Goal: Find specific page/section: Find specific page/section

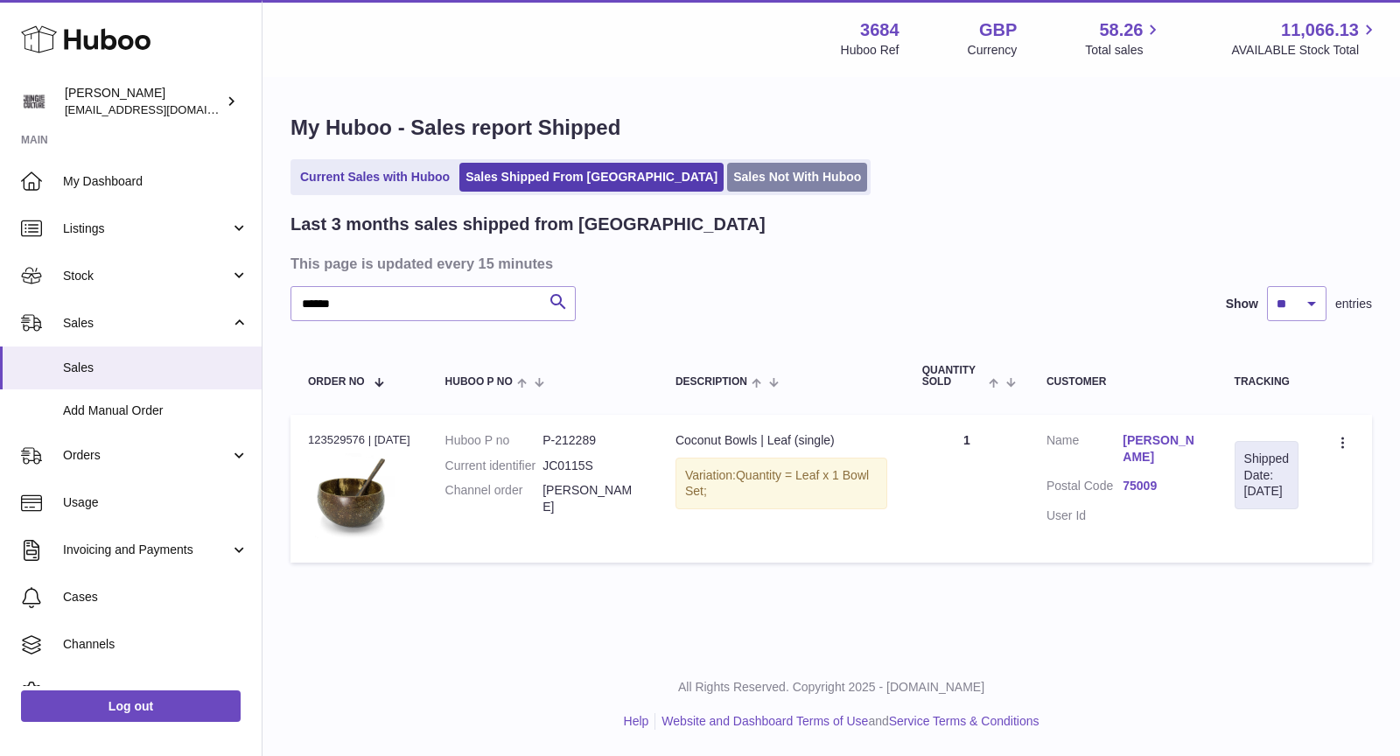
click at [727, 177] on link "Sales Not With Huboo" at bounding box center [797, 177] width 140 height 29
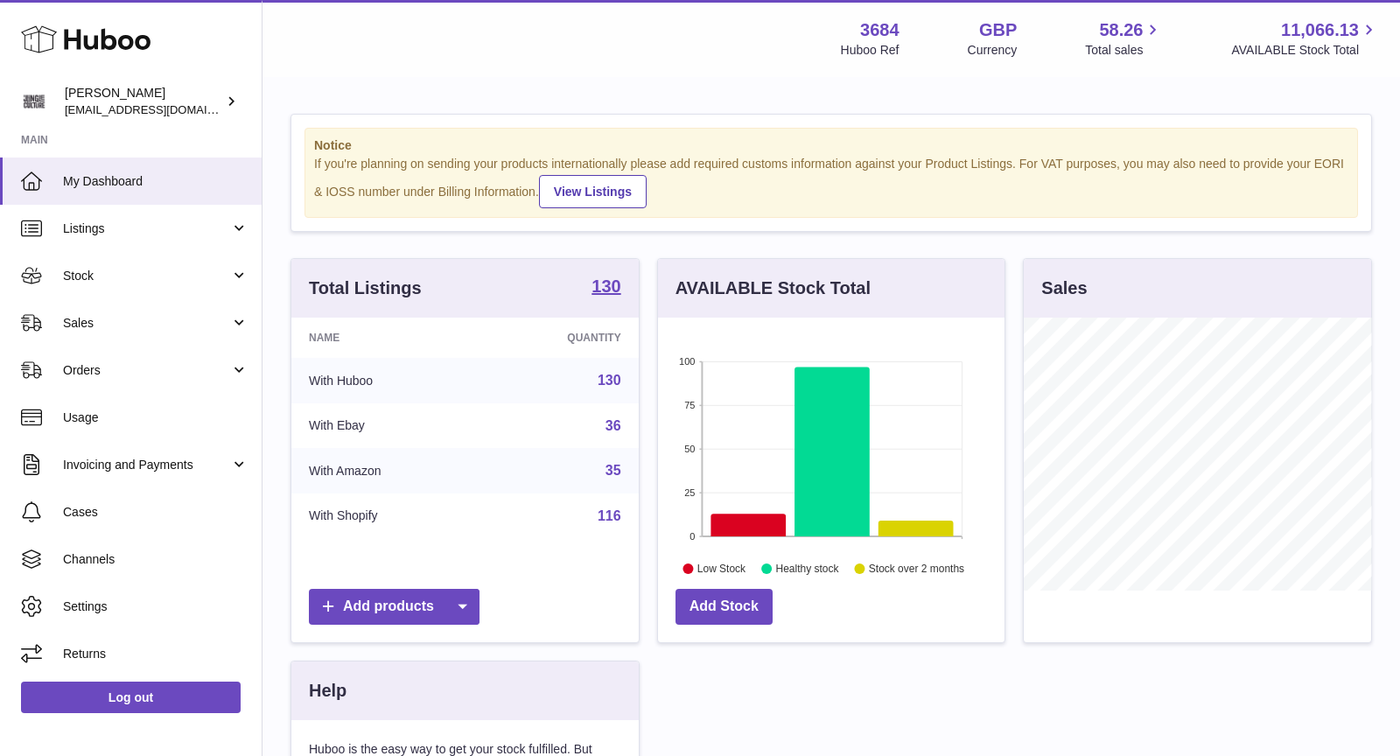
scroll to position [272, 347]
click at [95, 324] on span "Sales" at bounding box center [146, 323] width 167 height 17
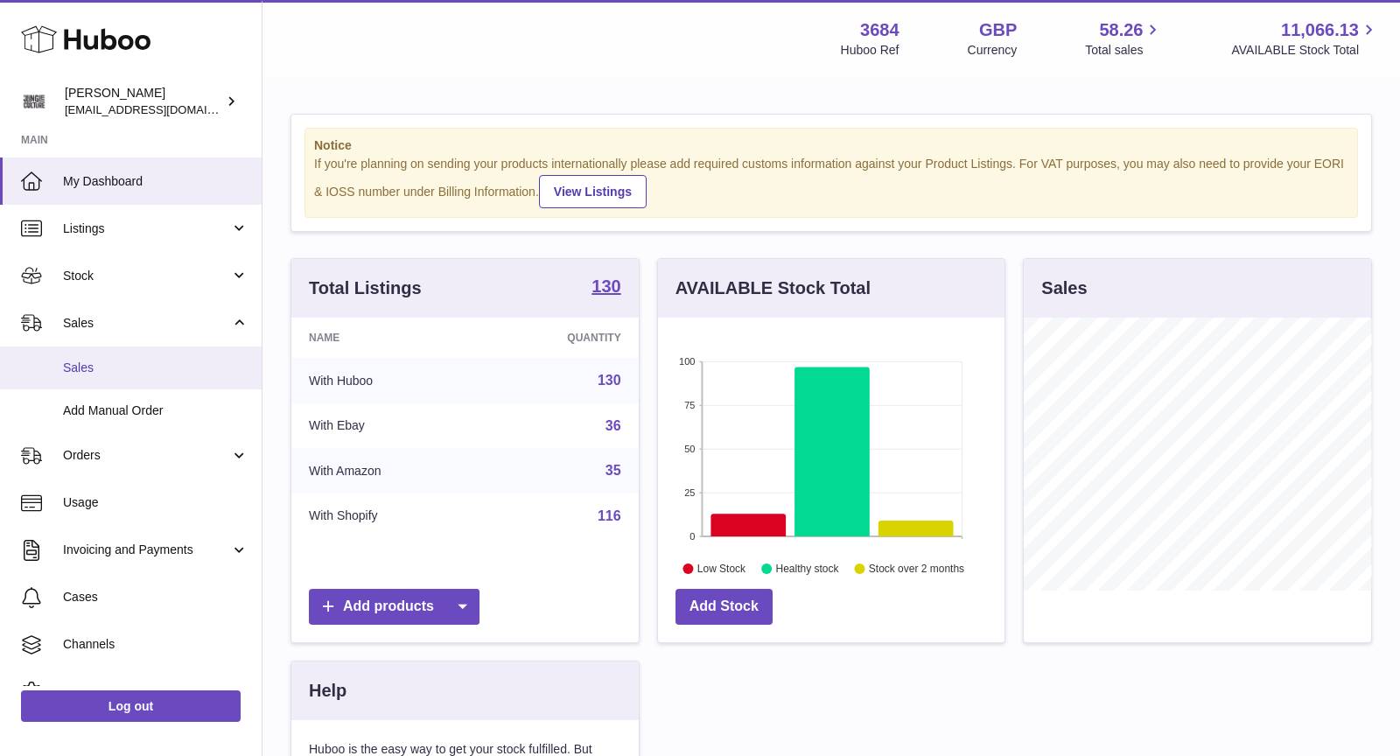
click at [99, 365] on span "Sales" at bounding box center [156, 368] width 186 height 17
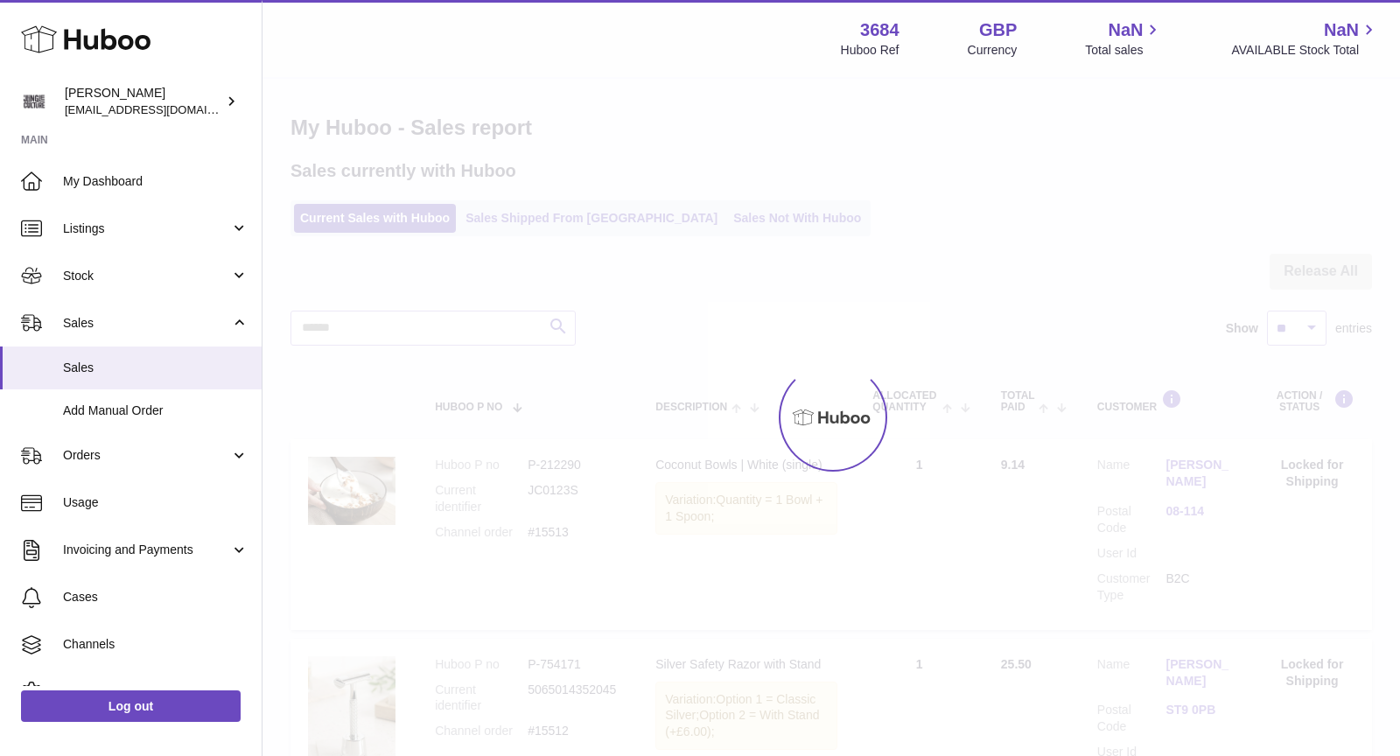
click at [705, 216] on div at bounding box center [832, 417] width 1138 height 677
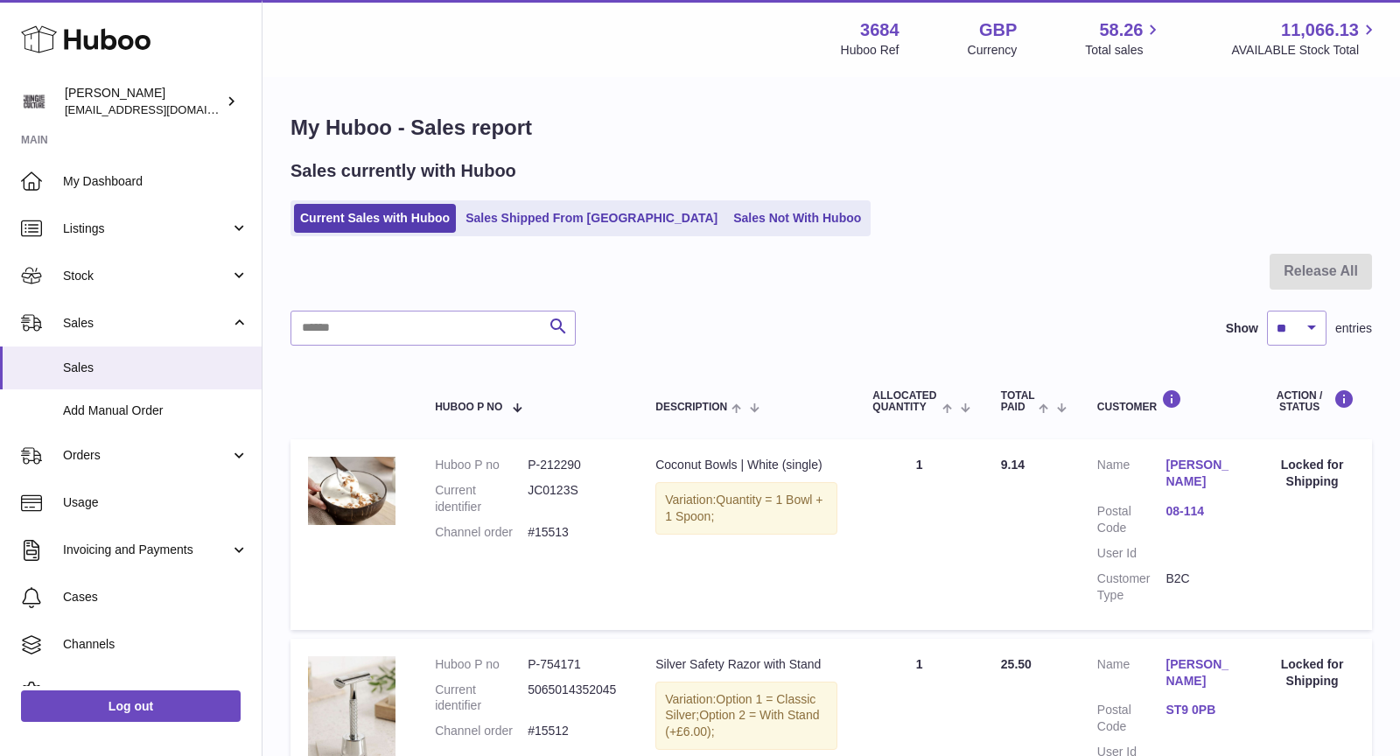
click at [727, 216] on link "Sales Not With Huboo" at bounding box center [797, 218] width 140 height 29
